Goal: Task Accomplishment & Management: Manage account settings

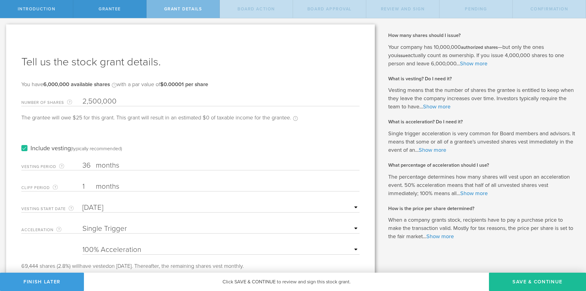
select select "single"
select select "100"
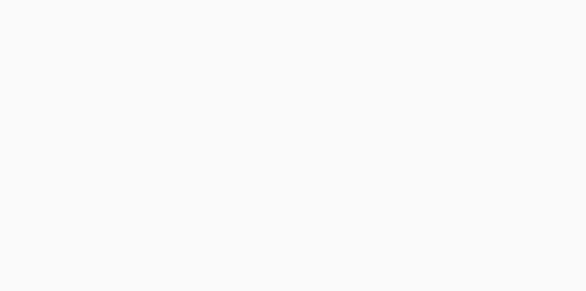
select select "double"
select select "100"
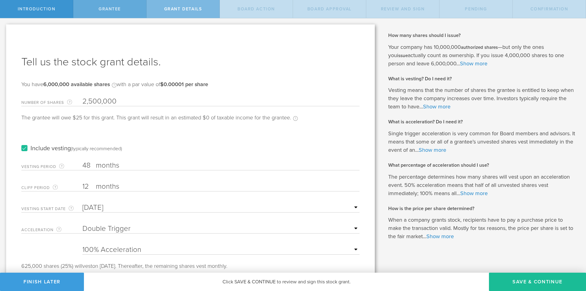
click at [127, 10] on div "Grantee" at bounding box center [109, 9] width 73 height 18
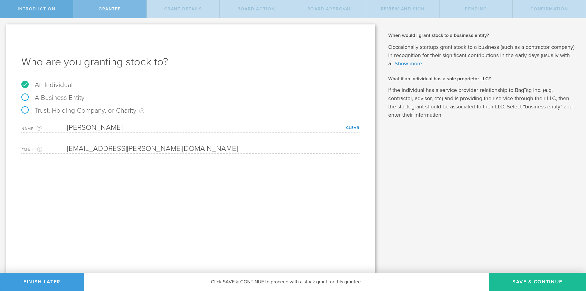
click at [62, 8] on div "Introduction" at bounding box center [36, 9] width 73 height 18
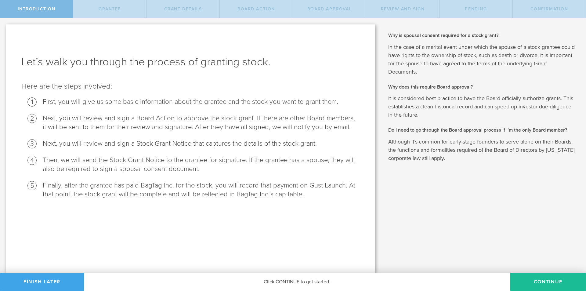
click at [54, 284] on button "Finish Later" at bounding box center [42, 282] width 84 height 18
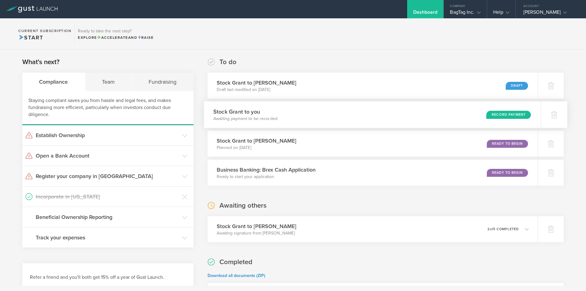
click at [281, 115] on div "Stock Grant to you Awaiting payment to be recorded Record Payment" at bounding box center [372, 114] width 337 height 27
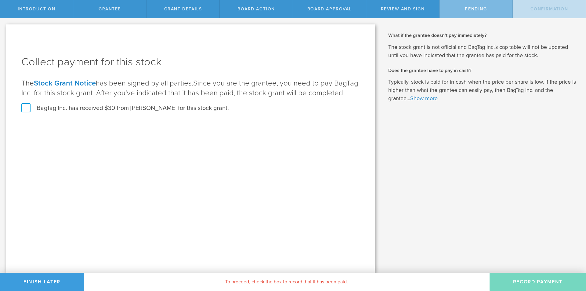
click at [410, 13] on div "Review and Sign" at bounding box center [402, 9] width 73 height 18
click at [293, 11] on div "Board Approval" at bounding box center [329, 9] width 73 height 18
drag, startPoint x: 209, startPoint y: 11, endPoint x: 199, endPoint y: 11, distance: 9.5
click at [202, 11] on div "Introduction Grantee Grant Details Board Action Board Approval Review and Sign …" at bounding box center [293, 9] width 586 height 18
drag, startPoint x: 103, startPoint y: 6, endPoint x: 49, endPoint y: 7, distance: 54.0
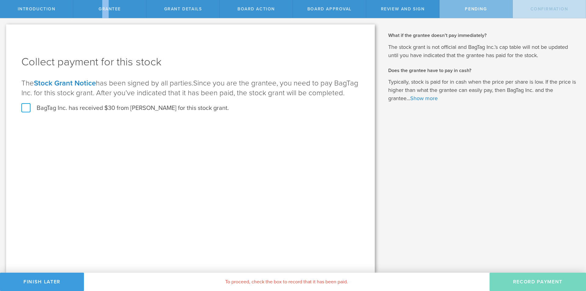
click at [87, 5] on div "Grantee" at bounding box center [109, 9] width 73 height 18
click at [48, 7] on span "Introduction" at bounding box center [37, 8] width 38 height 5
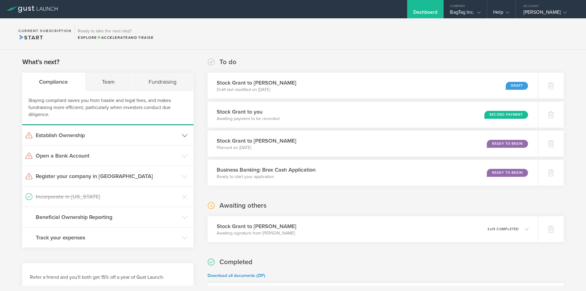
click at [190, 136] on header "Establish Ownership" at bounding box center [107, 135] width 171 height 20
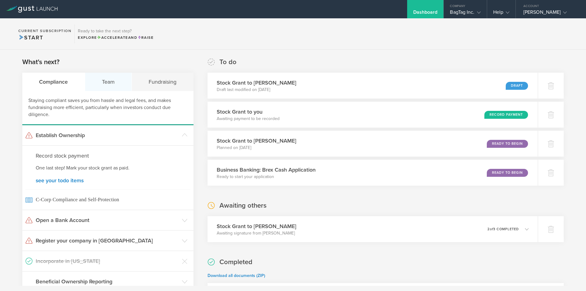
click at [110, 86] on div "Team" at bounding box center [108, 82] width 47 height 18
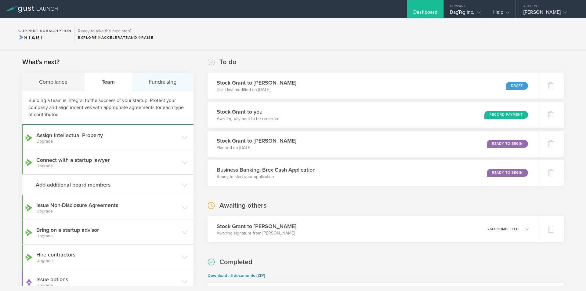
click at [166, 87] on div "Fundraising" at bounding box center [163, 82] width 62 height 18
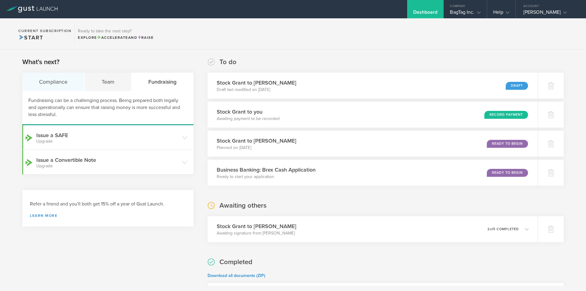
click at [52, 80] on div "Compliance" at bounding box center [53, 82] width 63 height 18
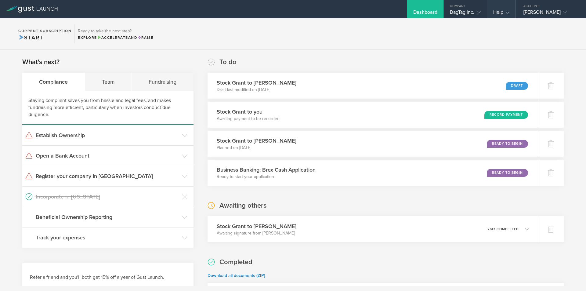
click at [500, 4] on div "Help" at bounding box center [501, 9] width 28 height 18
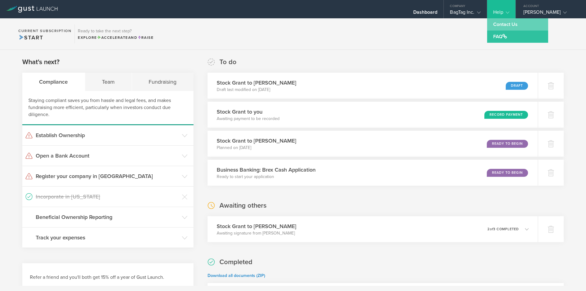
click at [505, 23] on link "Contact Us" at bounding box center [517, 24] width 61 height 12
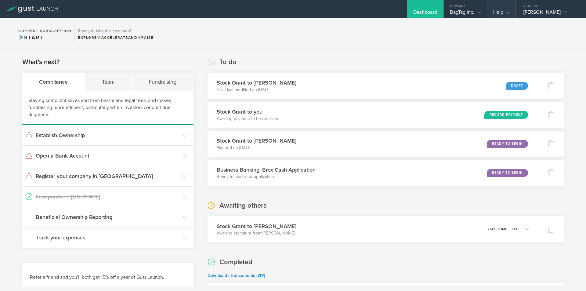
click at [499, 11] on div "Help" at bounding box center [501, 13] width 16 height 9
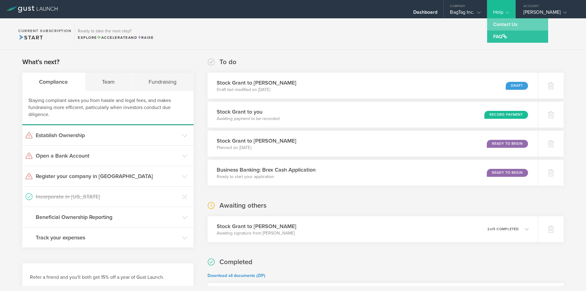
click at [499, 24] on link "Contact Us" at bounding box center [517, 24] width 61 height 12
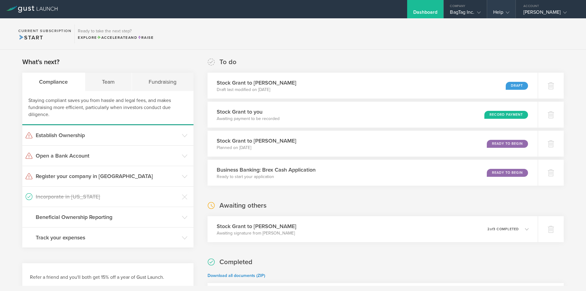
click at [505, 14] on gust-icon at bounding box center [506, 12] width 6 height 6
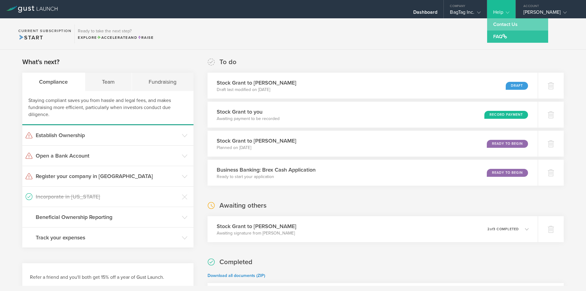
click at [505, 23] on link "Contact Us" at bounding box center [517, 24] width 61 height 12
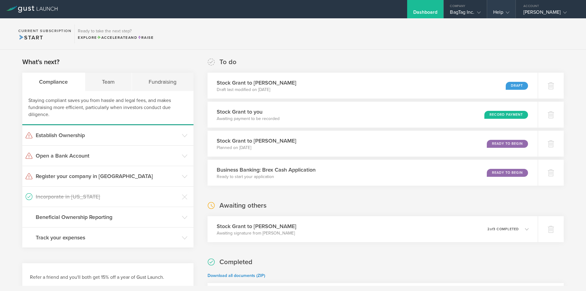
click at [495, 12] on div "Help" at bounding box center [501, 13] width 16 height 9
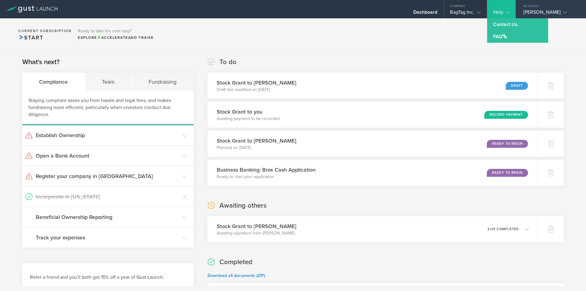
click at [541, 13] on div "Alexander Lowenthal" at bounding box center [549, 13] width 52 height 9
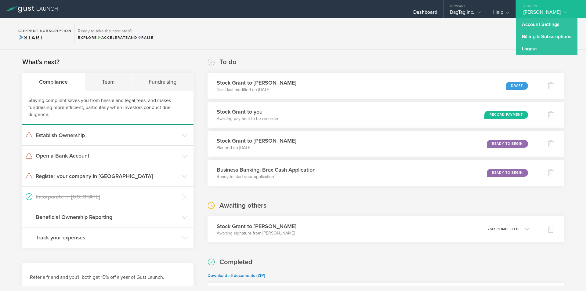
click at [476, 45] on section "Current Subscription Start Ready to take the next step? Explore Accelerate and …" at bounding box center [293, 33] width 586 height 31
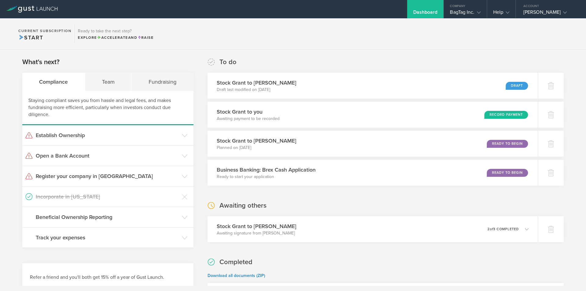
click at [231, 60] on h2 "To do" at bounding box center [227, 62] width 17 height 9
click at [109, 139] on header "Establish Ownership" at bounding box center [107, 135] width 171 height 20
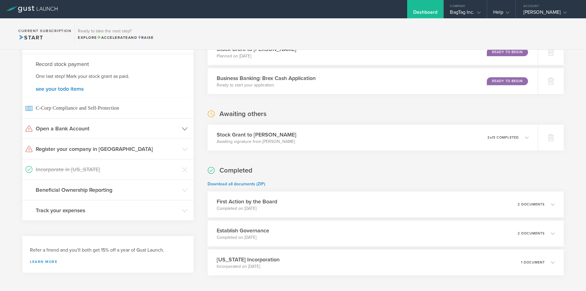
scroll to position [119, 0]
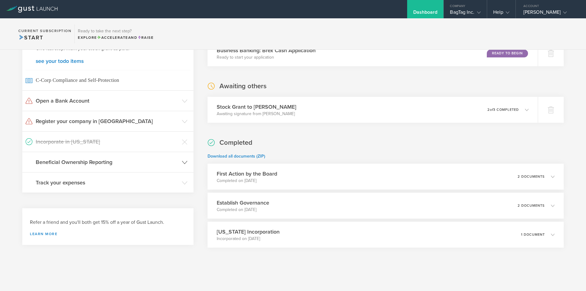
click at [124, 161] on h3 "Beneficial Ownership Reporting" at bounding box center [107, 162] width 143 height 8
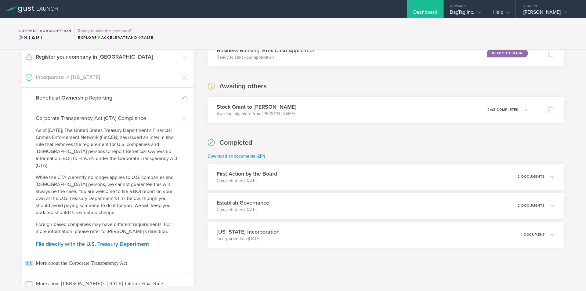
click at [88, 99] on h3 "Beneficial Ownership Reporting" at bounding box center [107, 98] width 143 height 8
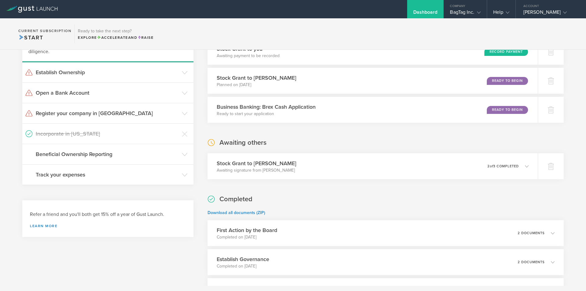
scroll to position [0, 0]
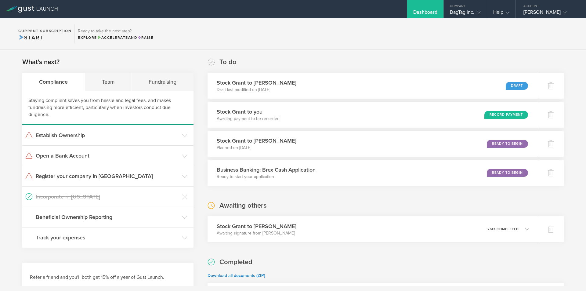
click at [62, 64] on section "What's next? Compliance Team Fundraising Staying compliant saves you from hassl…" at bounding box center [107, 152] width 171 height 190
click at [469, 14] on div "BagTag Inc." at bounding box center [465, 13] width 31 height 9
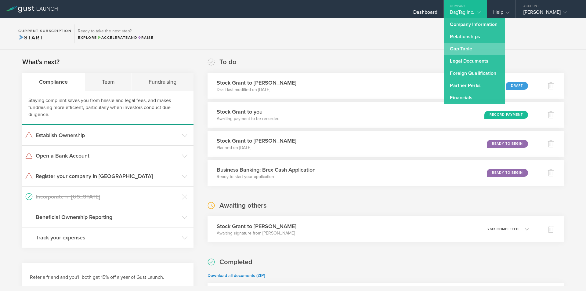
click at [459, 45] on link "Cap Table" at bounding box center [474, 49] width 61 height 12
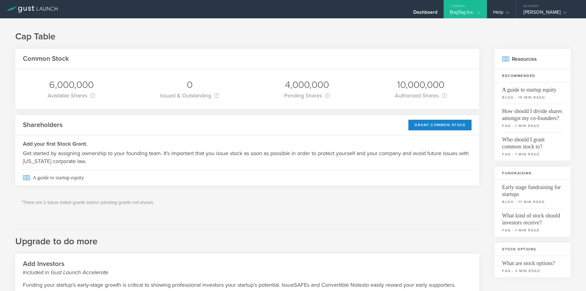
click at [480, 14] on icon at bounding box center [479, 13] width 4 height 4
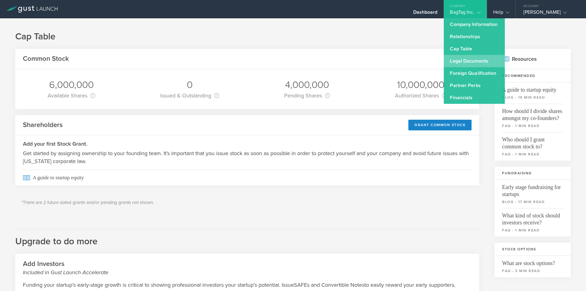
click at [467, 59] on link "Legal Documents" at bounding box center [474, 61] width 61 height 12
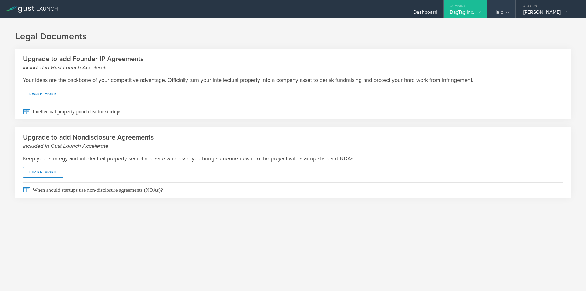
click at [490, 17] on div "Help" at bounding box center [501, 9] width 28 height 18
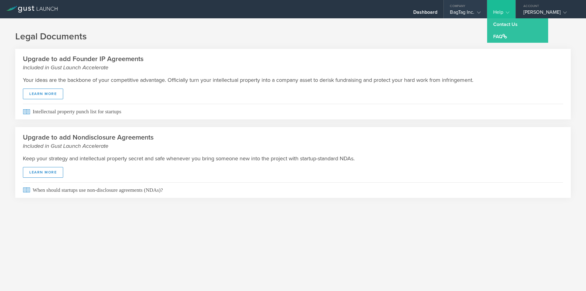
click at [471, 14] on div "BagTag Inc." at bounding box center [465, 13] width 31 height 9
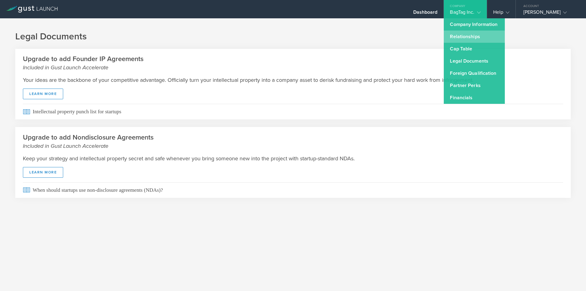
click at [466, 34] on link "Relationships" at bounding box center [474, 37] width 61 height 12
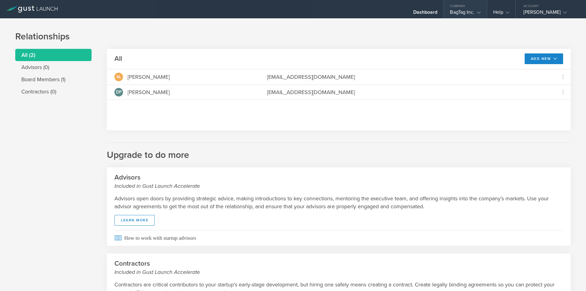
click at [465, 13] on div "BagTag Inc." at bounding box center [465, 13] width 31 height 9
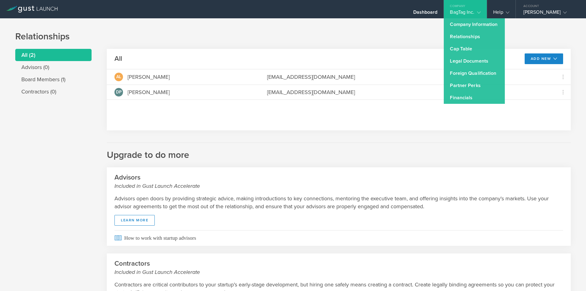
click at [314, 111] on div "AL Alexander Lowenthal admin@bagtaggolf.com Grant Common Stock DP Derek Peterso…" at bounding box center [339, 99] width 464 height 61
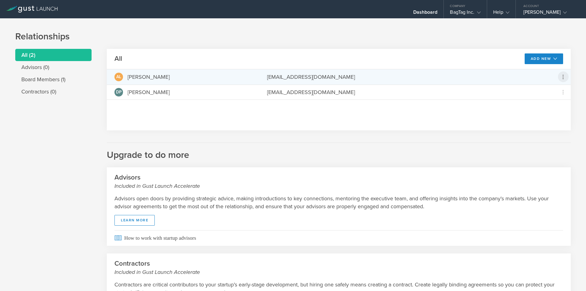
click at [561, 76] on icon at bounding box center [562, 76] width 7 height 7
drag, startPoint x: 332, startPoint y: 69, endPoint x: 292, endPoint y: 76, distance: 40.7
click at [330, 69] on md-backdrop at bounding box center [293, 145] width 586 height 291
click at [291, 76] on div "admin@bagtaggolf.com" at bounding box center [407, 77] width 281 height 8
drag, startPoint x: 160, startPoint y: 70, endPoint x: 146, endPoint y: 72, distance: 14.0
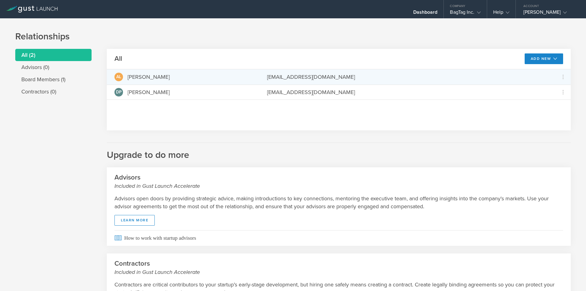
click at [152, 71] on div "AL Alexander Lowenthal admin@bagtaggolf.com" at bounding box center [339, 76] width 464 height 15
click at [114, 76] on div "AL Alexander Lowenthal admin@bagtaggolf.com" at bounding box center [339, 76] width 464 height 15
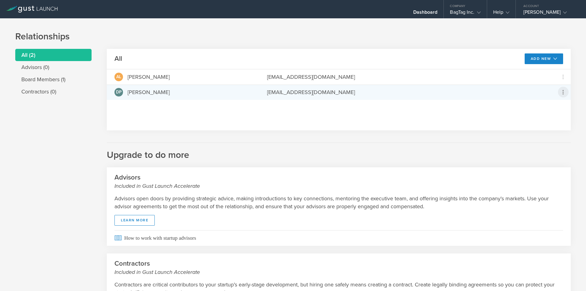
click at [559, 92] on icon at bounding box center [562, 92] width 7 height 7
click at [356, 92] on md-backdrop at bounding box center [293, 145] width 586 height 291
drag, startPoint x: 290, startPoint y: 95, endPoint x: 165, endPoint y: 90, distance: 125.8
click at [288, 95] on div "drpeterson2012@gmail.com" at bounding box center [407, 92] width 281 height 8
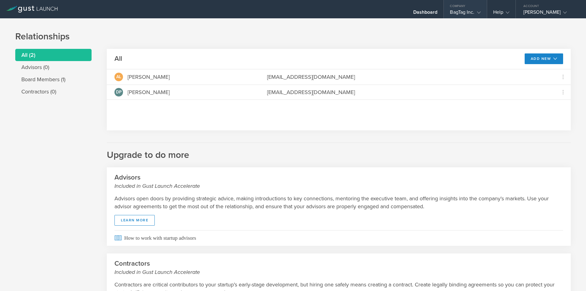
click at [480, 12] on icon at bounding box center [479, 13] width 4 height 4
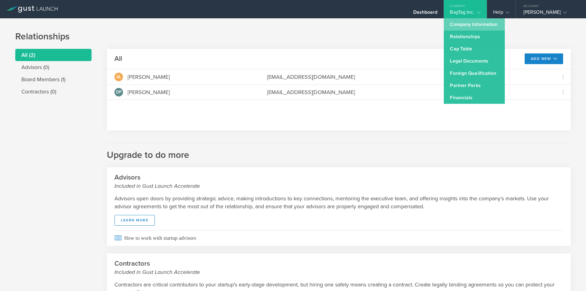
click at [473, 27] on link "Company Information" at bounding box center [474, 24] width 61 height 12
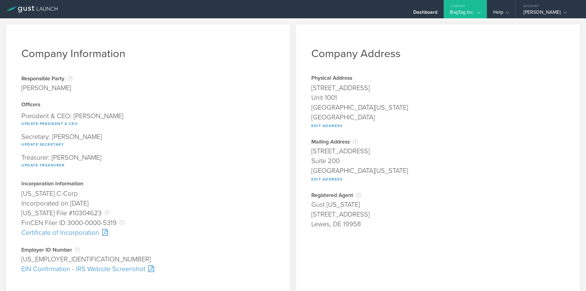
click at [30, 8] on icon at bounding box center [32, 9] width 52 height 7
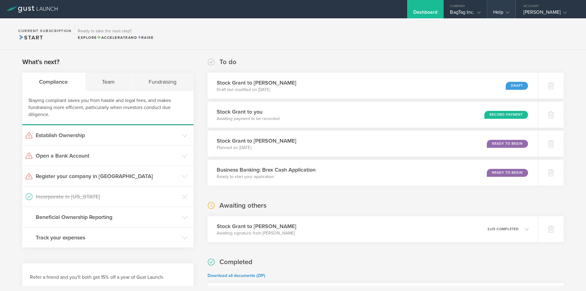
click at [509, 7] on div "Help" at bounding box center [501, 9] width 28 height 18
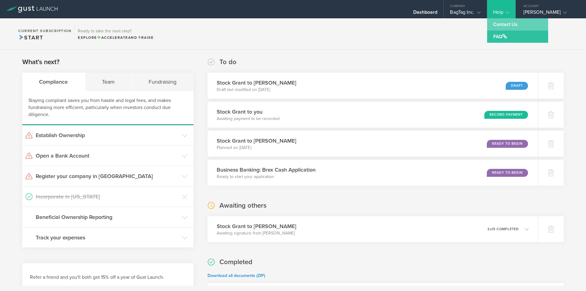
click at [501, 21] on link "Contact Us" at bounding box center [517, 24] width 61 height 12
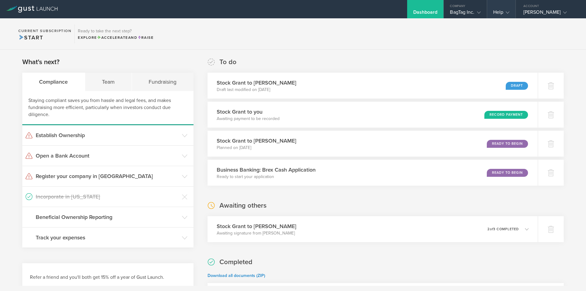
click at [503, 10] on div "Help" at bounding box center [501, 13] width 16 height 9
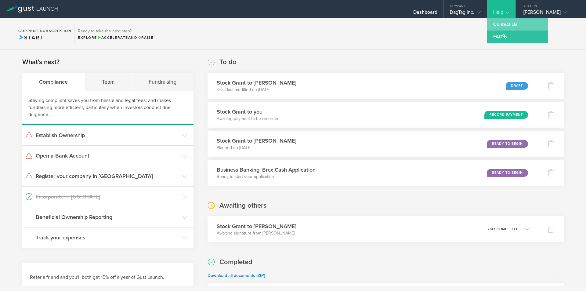
click at [503, 22] on link "Contact Us" at bounding box center [517, 24] width 61 height 12
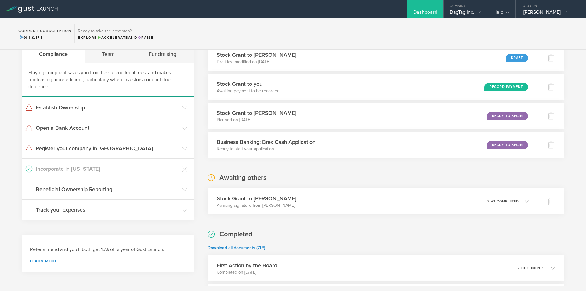
scroll to position [61, 0]
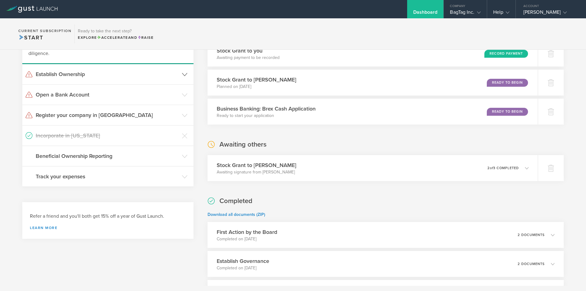
click at [142, 73] on h3 "Establish Ownership" at bounding box center [107, 74] width 143 height 8
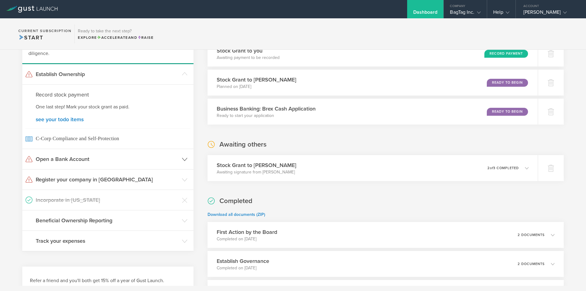
click at [122, 165] on header "Open a Bank Account" at bounding box center [107, 159] width 171 height 20
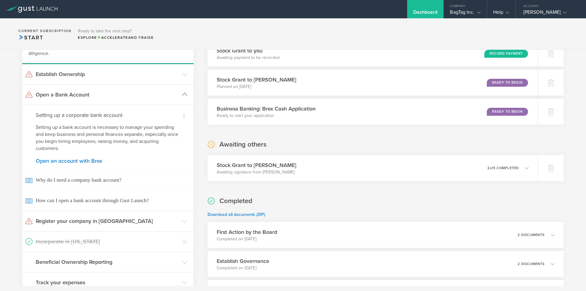
click at [106, 90] on header "Open a Bank Account" at bounding box center [107, 95] width 171 height 20
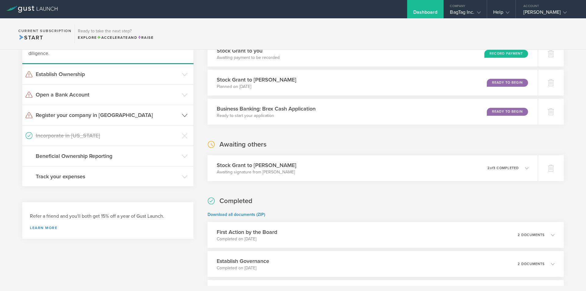
click at [109, 116] on h3 "Register your company in FL" at bounding box center [107, 115] width 143 height 8
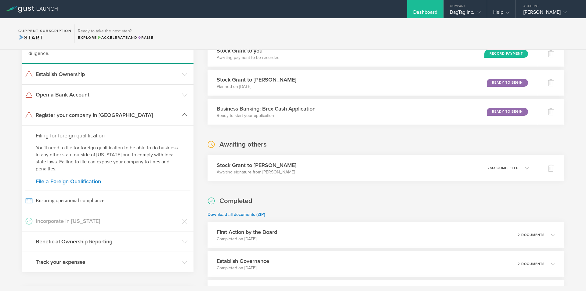
click at [109, 116] on h3 "Register your company in FL" at bounding box center [107, 115] width 143 height 8
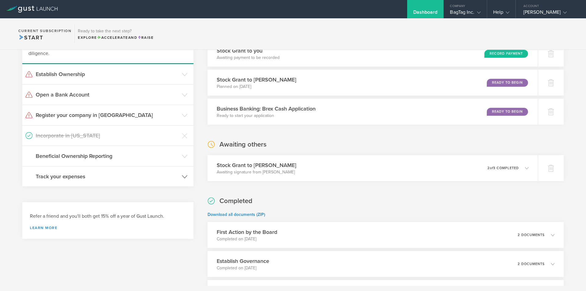
click at [125, 180] on h3 "Track your expenses" at bounding box center [107, 176] width 143 height 8
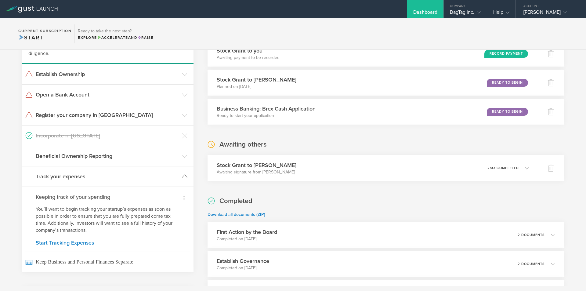
click at [125, 180] on h3 "Track your expenses" at bounding box center [107, 176] width 143 height 8
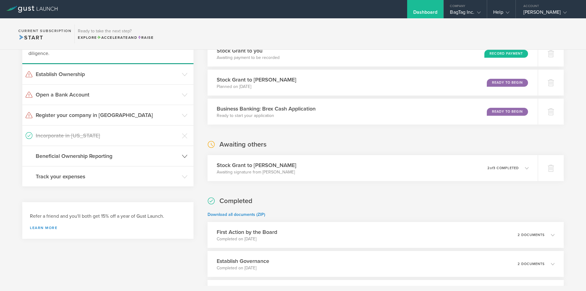
click at [122, 162] on header "Beneficial Ownership Reporting" at bounding box center [107, 156] width 171 height 20
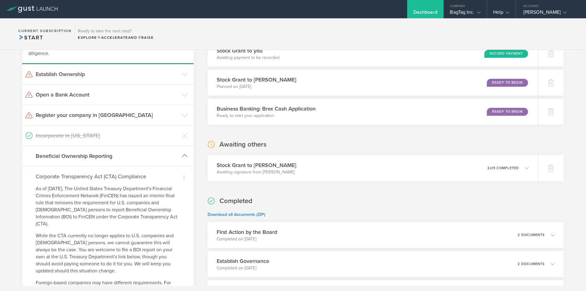
click at [122, 162] on header "Beneficial Ownership Reporting" at bounding box center [107, 156] width 171 height 20
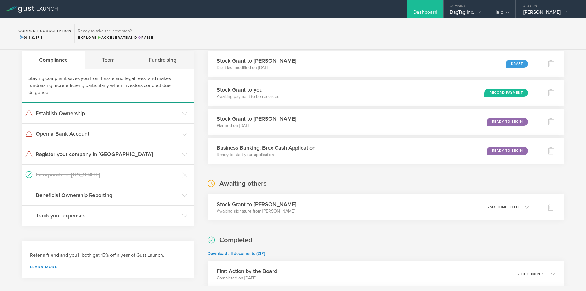
scroll to position [0, 0]
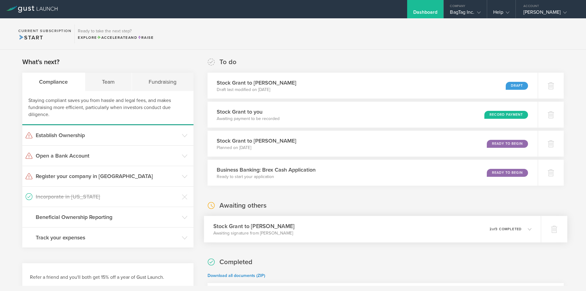
click at [507, 230] on p "2 of 3 completed" at bounding box center [506, 228] width 32 height 3
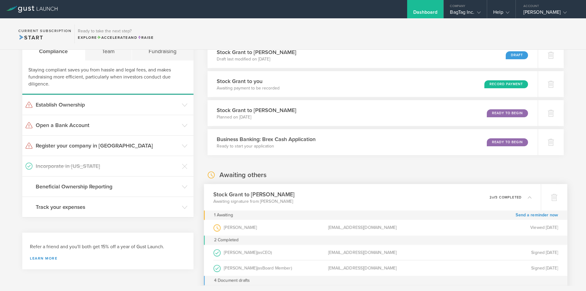
scroll to position [92, 0]
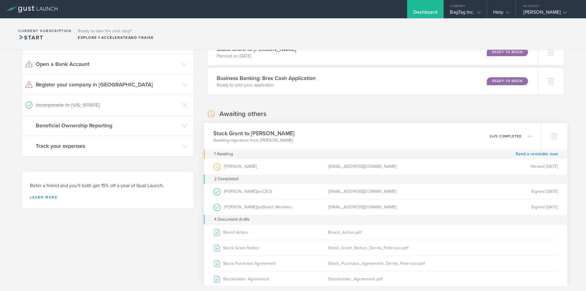
click at [227, 166] on div "Derek Peterson (as Grantee )" at bounding box center [270, 167] width 115 height 16
click at [212, 166] on div "Derek Peterson (as Grantee ) drpeterson2012@gmail.com Viewed 1 day ago" at bounding box center [386, 167] width 364 height 16
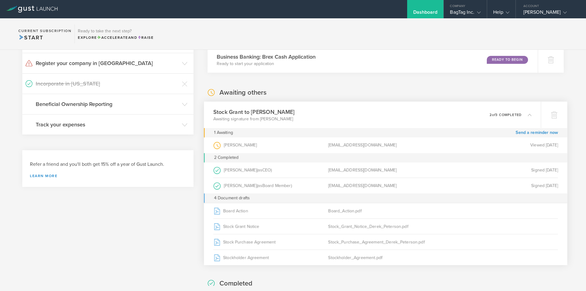
scroll to position [122, 0]
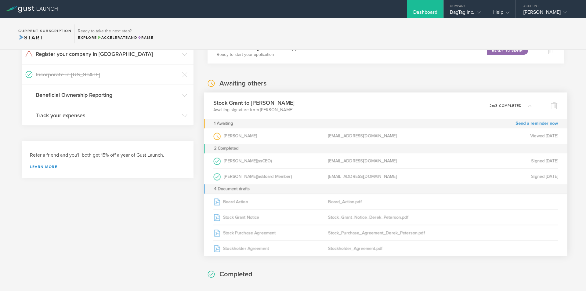
click at [255, 163] on div "Alexander Lowenthal (as CEO )" at bounding box center [270, 160] width 115 height 15
drag, startPoint x: 219, startPoint y: 160, endPoint x: 212, endPoint y: 160, distance: 6.7
click at [218, 160] on icon at bounding box center [218, 160] width 11 height 5
click at [208, 160] on div "Alexander Lowenthal (as CEO ) admin@bagtaggolf.com Signed Aug 25, 2025 Alexande…" at bounding box center [386, 168] width 364 height 31
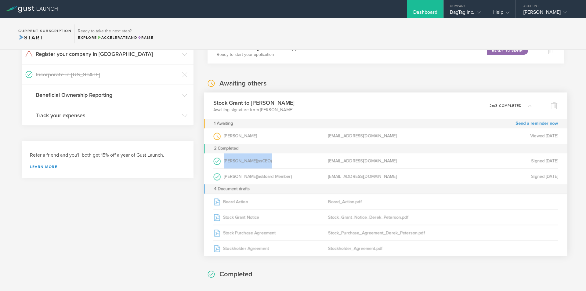
click at [208, 160] on div "Alexander Lowenthal (as CEO ) admin@bagtaggolf.com Signed Aug 25, 2025 Alexande…" at bounding box center [386, 168] width 364 height 31
click at [214, 160] on circle at bounding box center [217, 161] width 7 height 7
click at [250, 162] on div "Alexander Lowenthal (as CEO )" at bounding box center [270, 160] width 115 height 15
click at [271, 162] on span "CEO" at bounding box center [266, 160] width 9 height 5
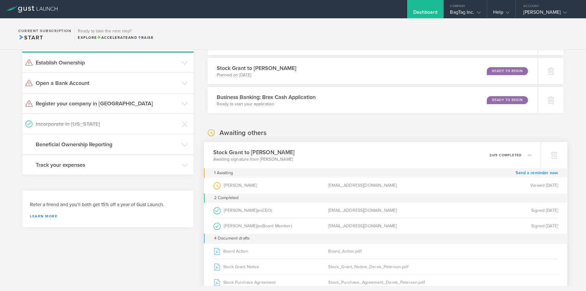
scroll to position [0, 0]
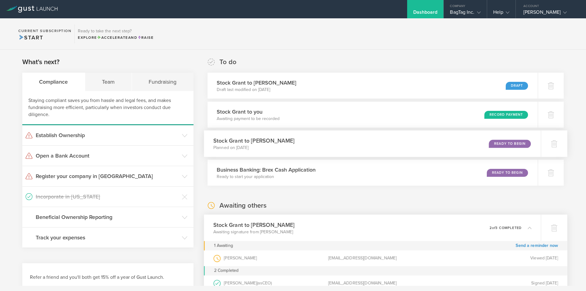
click at [262, 148] on p "Planned on Aug 25, 2025" at bounding box center [253, 148] width 81 height 6
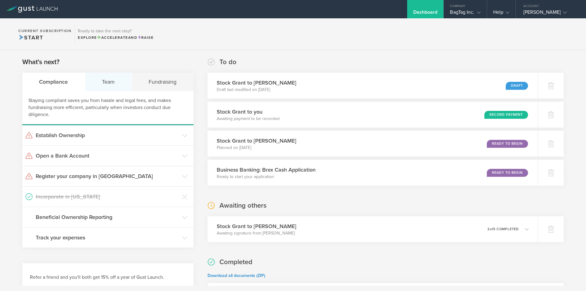
click at [105, 84] on div "Team" at bounding box center [108, 82] width 47 height 18
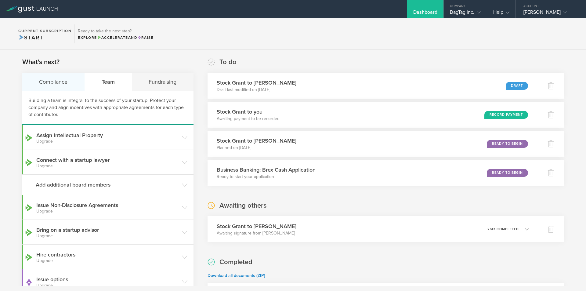
click at [50, 78] on div "Compliance" at bounding box center [53, 82] width 63 height 18
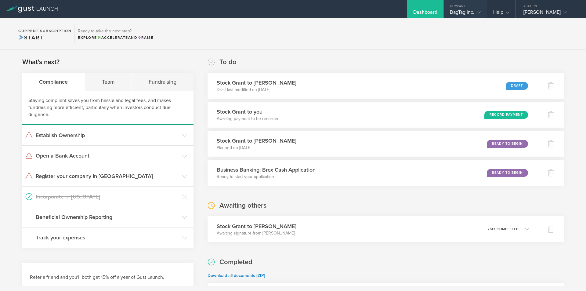
click at [468, 9] on div "Company" at bounding box center [465, 4] width 43 height 9
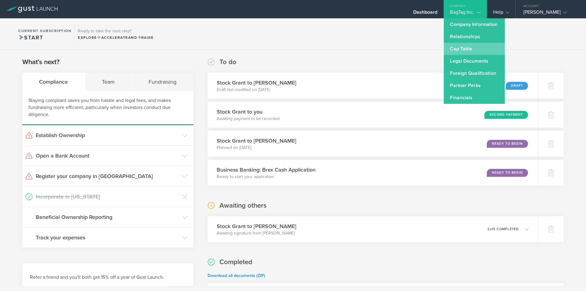
click at [463, 50] on link "Cap Table" at bounding box center [474, 49] width 61 height 12
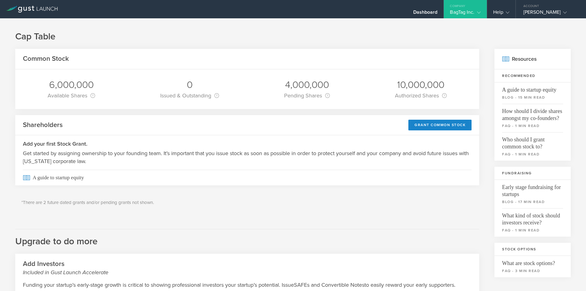
drag, startPoint x: 324, startPoint y: 96, endPoint x: 359, endPoint y: 94, distance: 35.8
click at [336, 95] on div "6,000,000 Available Shares This is the number of shares that the company has av…" at bounding box center [247, 89] width 464 height 40
click at [442, 127] on div "Grant Common Stock" at bounding box center [439, 125] width 63 height 11
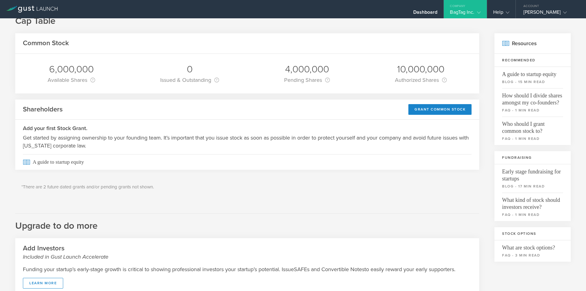
scroll to position [31, 0]
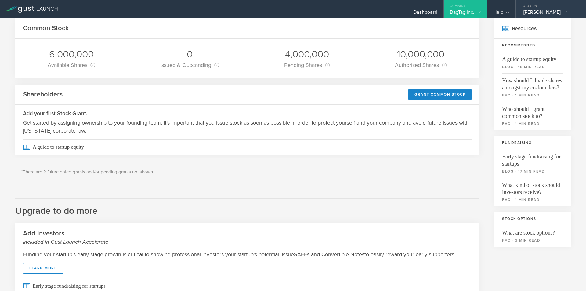
click at [567, 11] on icon at bounding box center [565, 13] width 4 height 4
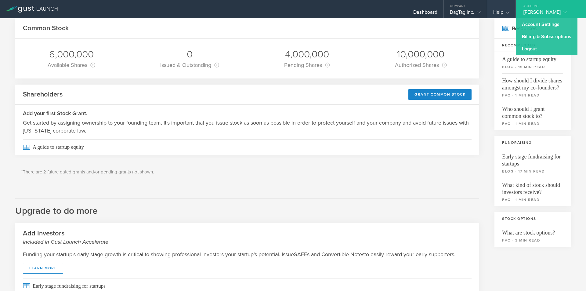
click at [490, 8] on div "Help" at bounding box center [501, 9] width 28 height 18
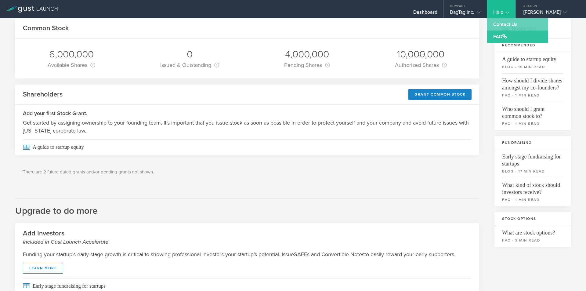
click at [500, 21] on link "Contact Us" at bounding box center [517, 24] width 61 height 12
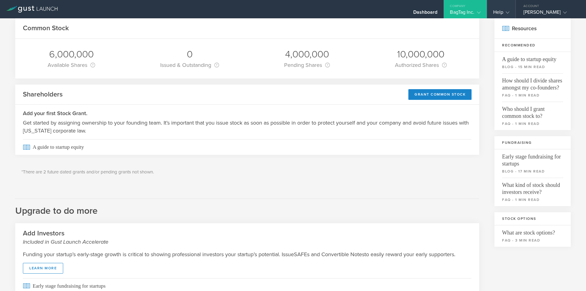
click at [502, 10] on div "Help" at bounding box center [501, 13] width 16 height 9
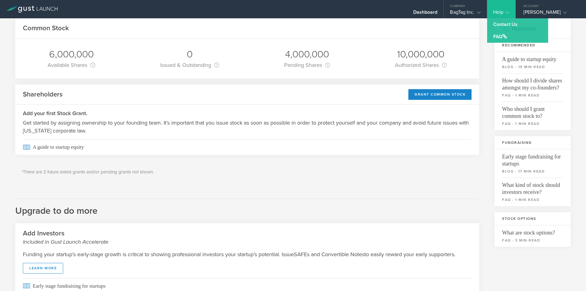
drag, startPoint x: 505, startPoint y: 23, endPoint x: 285, endPoint y: 171, distance: 264.3
click at [285, 171] on p "*There are 2 future dated grants and/or pending grants not shown." at bounding box center [247, 171] width 452 height 7
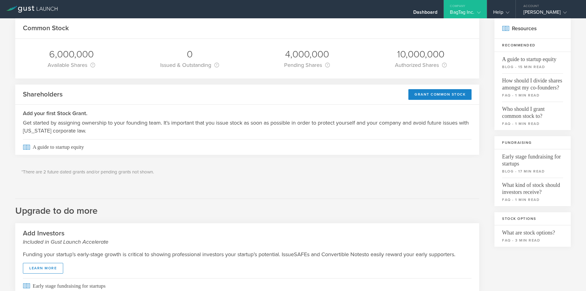
click at [110, 172] on p "*There are 2 future dated grants and/or pending grants not shown." at bounding box center [247, 171] width 452 height 7
drag, startPoint x: 39, startPoint y: 175, endPoint x: 27, endPoint y: 173, distance: 12.9
click at [38, 175] on p "*There are 2 future dated grants and/or pending grants not shown." at bounding box center [247, 171] width 452 height 7
click at [24, 172] on p "*There are 2 future dated grants and/or pending grants not shown." at bounding box center [247, 171] width 452 height 7
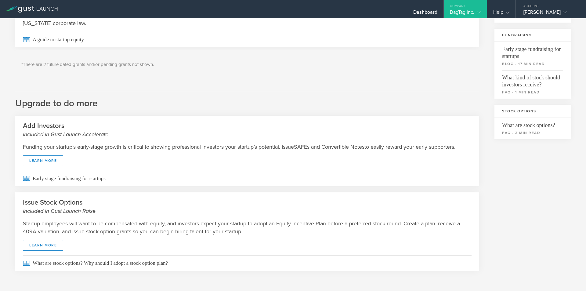
scroll to position [139, 0]
click at [425, 9] on div "Dashboard" at bounding box center [425, 13] width 24 height 9
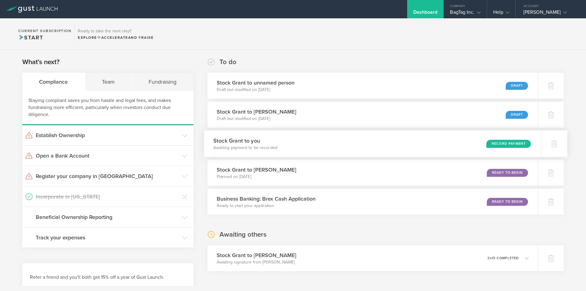
click at [264, 146] on p "Awaiting payment to be recorded" at bounding box center [245, 148] width 64 height 6
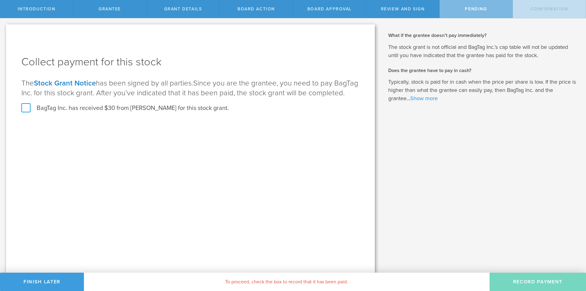
click at [421, 97] on link "Show more" at bounding box center [423, 98] width 27 height 7
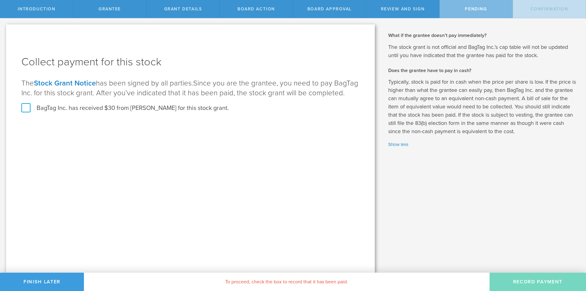
click at [114, 12] on div "Grantee" at bounding box center [109, 9] width 73 height 18
click at [392, 13] on div "Review and Sign" at bounding box center [402, 9] width 73 height 18
drag, startPoint x: 332, startPoint y: 7, endPoint x: 314, endPoint y: 5, distance: 18.2
click at [329, 6] on span "Board Approval" at bounding box center [329, 8] width 44 height 5
drag, startPoint x: 261, startPoint y: 7, endPoint x: 289, endPoint y: 8, distance: 27.5
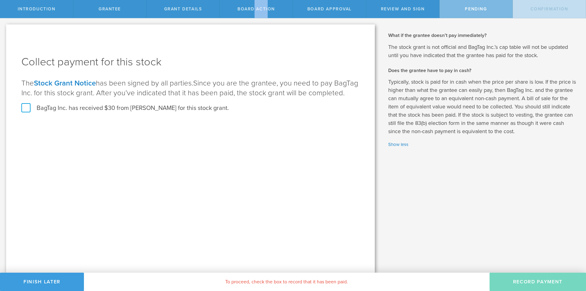
click at [255, 8] on span "Board Action" at bounding box center [256, 8] width 38 height 5
drag, startPoint x: 485, startPoint y: 19, endPoint x: 474, endPoint y: 15, distance: 11.1
click at [483, 19] on div "Why is spousal consent required for a stock grant? In the case of a marital eve…" at bounding box center [483, 145] width 205 height 254
click at [474, 15] on div "Pending" at bounding box center [475, 9] width 73 height 18
drag, startPoint x: 383, startPoint y: 12, endPoint x: 376, endPoint y: 12, distance: 7.0
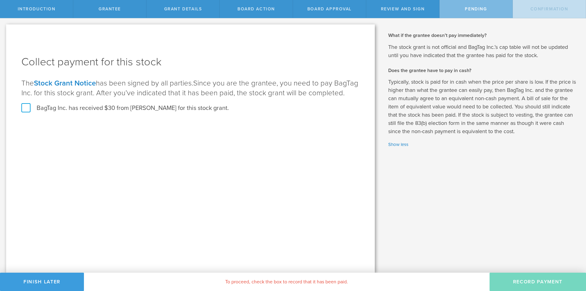
click at [382, 12] on div "Review and Sign" at bounding box center [402, 9] width 73 height 18
click at [462, 9] on div "Pending" at bounding box center [475, 9] width 73 height 18
drag, startPoint x: 394, startPoint y: 8, endPoint x: 321, endPoint y: 9, distance: 73.0
click at [391, 8] on span "Review and Sign" at bounding box center [403, 8] width 44 height 5
click at [320, 9] on span "Board Approval" at bounding box center [329, 8] width 44 height 5
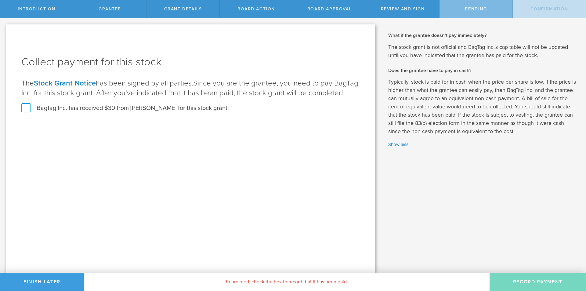
drag, startPoint x: 246, startPoint y: 13, endPoint x: 209, endPoint y: 11, distance: 37.0
click at [245, 13] on div "Board Action" at bounding box center [256, 9] width 73 height 18
drag, startPoint x: 203, startPoint y: 11, endPoint x: 173, endPoint y: 10, distance: 30.5
click at [202, 11] on div "Grant Details" at bounding box center [182, 9] width 73 height 18
drag, startPoint x: 110, startPoint y: 9, endPoint x: 94, endPoint y: 8, distance: 16.2
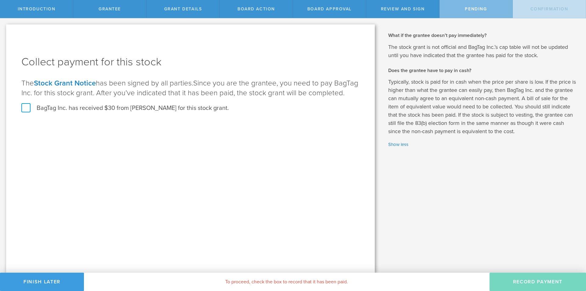
click at [105, 9] on span "Grantee" at bounding box center [110, 8] width 22 height 5
click at [43, 9] on span "Introduction" at bounding box center [37, 8] width 38 height 5
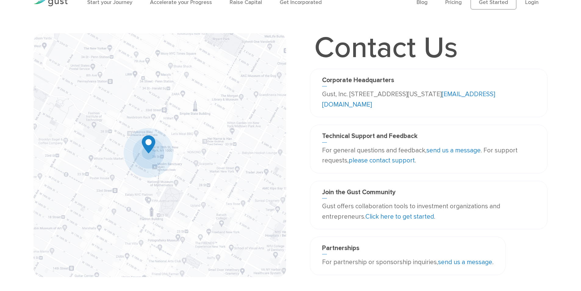
scroll to position [31, 0]
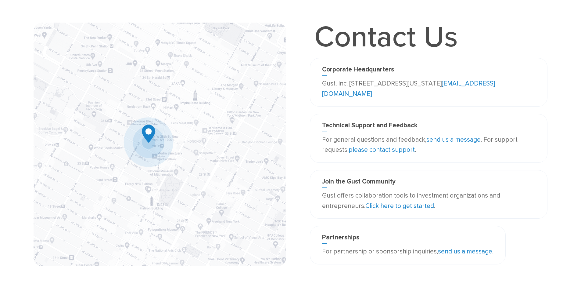
click at [443, 140] on link "send us a message" at bounding box center [454, 140] width 54 height 8
click at [402, 149] on link "please contact support" at bounding box center [382, 150] width 66 height 8
click at [402, 150] on link "please contact support" at bounding box center [382, 150] width 66 height 8
click at [519, 164] on div "Technical Support and Feedback For general questions and feedback, send us a me…" at bounding box center [429, 142] width 238 height 56
